Goal: Task Accomplishment & Management: Manage account settings

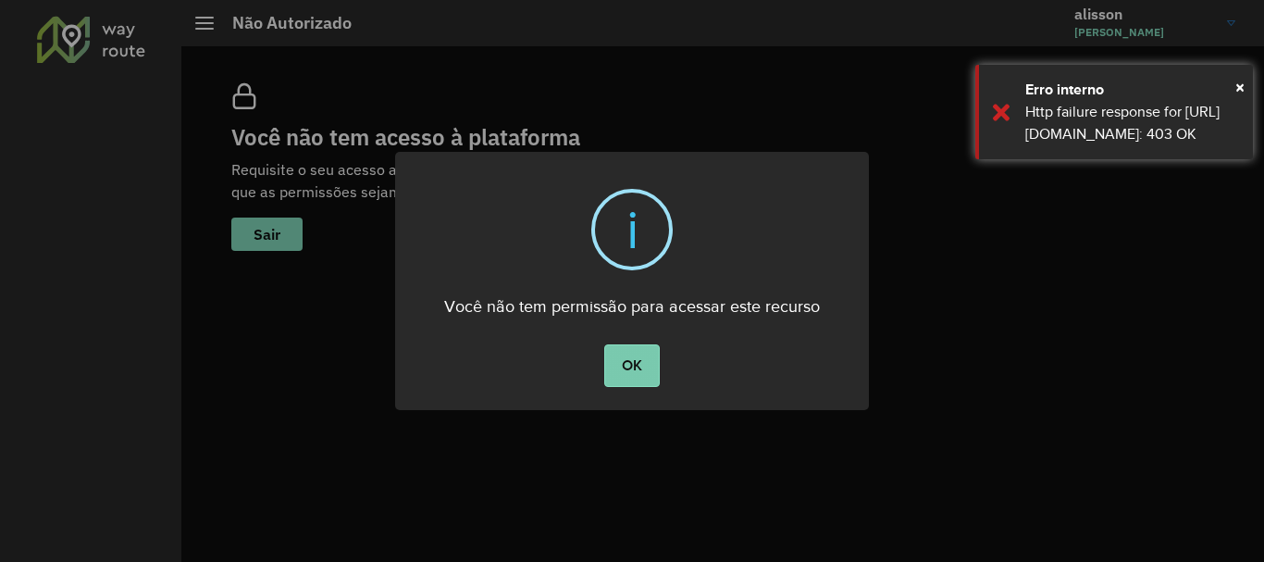
click at [610, 362] on button "OK" at bounding box center [631, 365] width 55 height 43
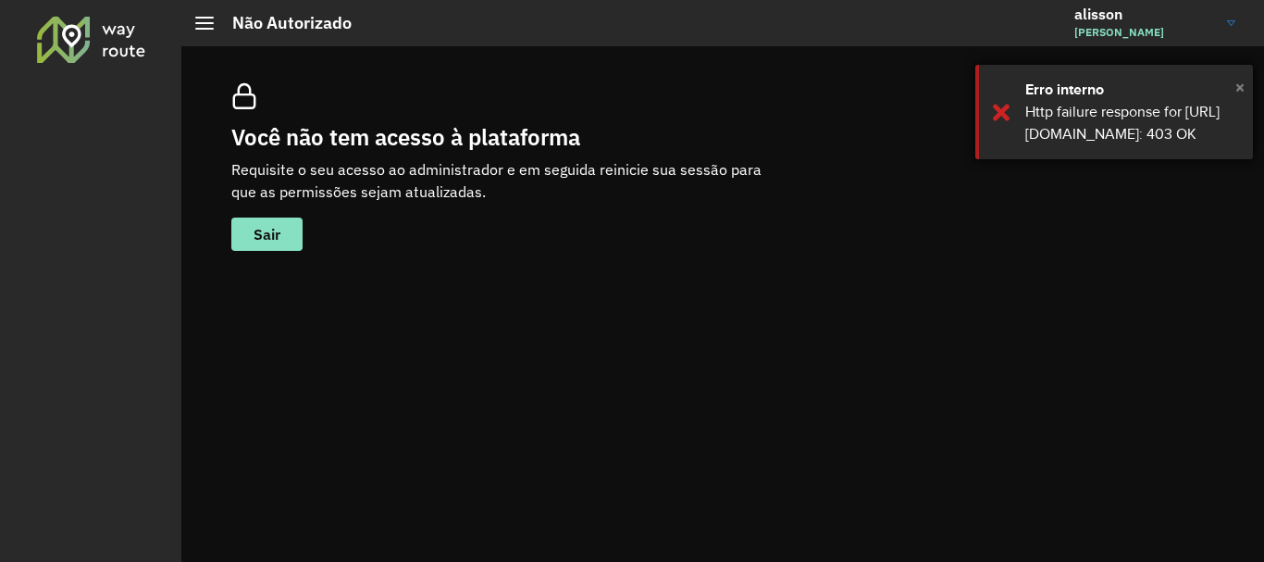
click at [1236, 92] on span "×" at bounding box center [1239, 87] width 9 height 28
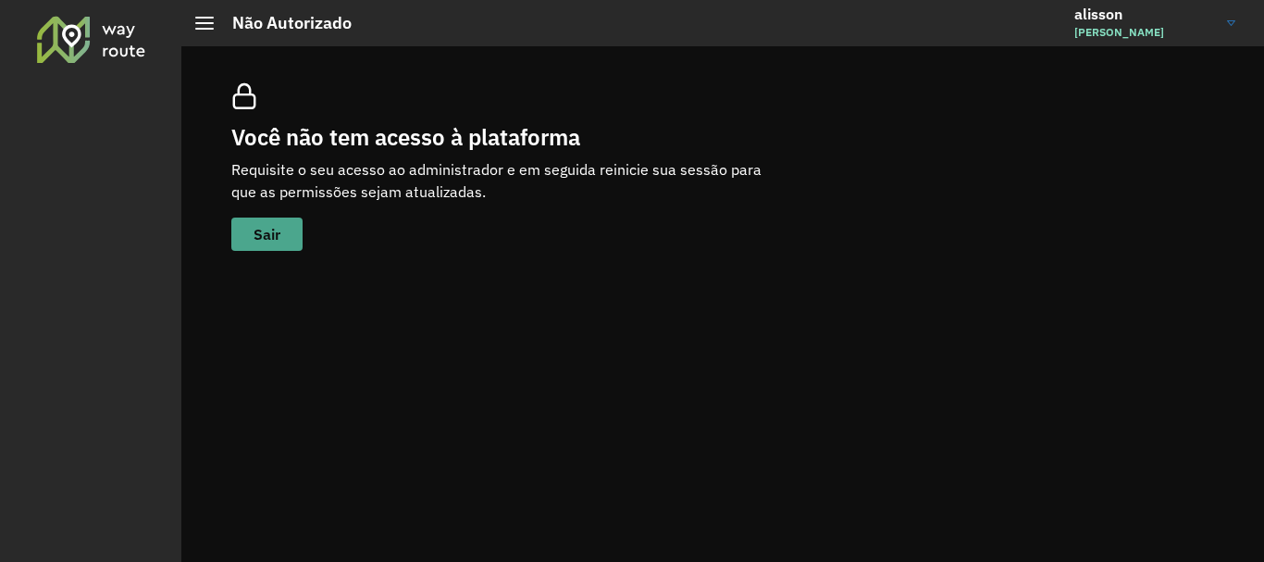
click at [275, 234] on span "Sair" at bounding box center [267, 234] width 27 height 15
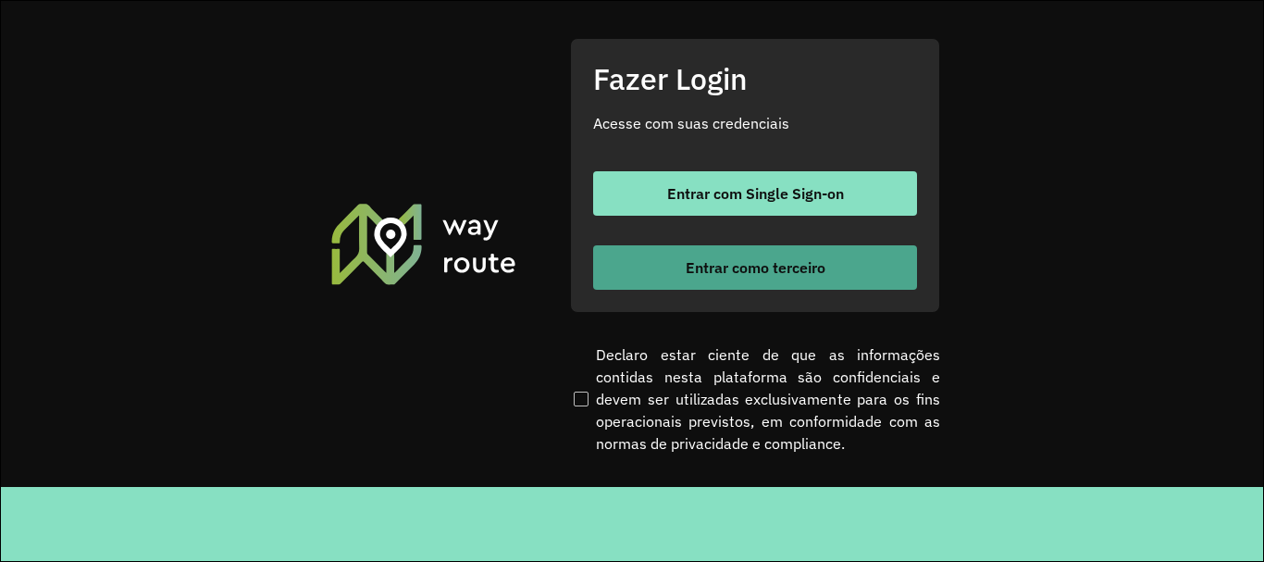
click at [790, 271] on span "Entrar como terceiro" at bounding box center [756, 267] width 140 height 15
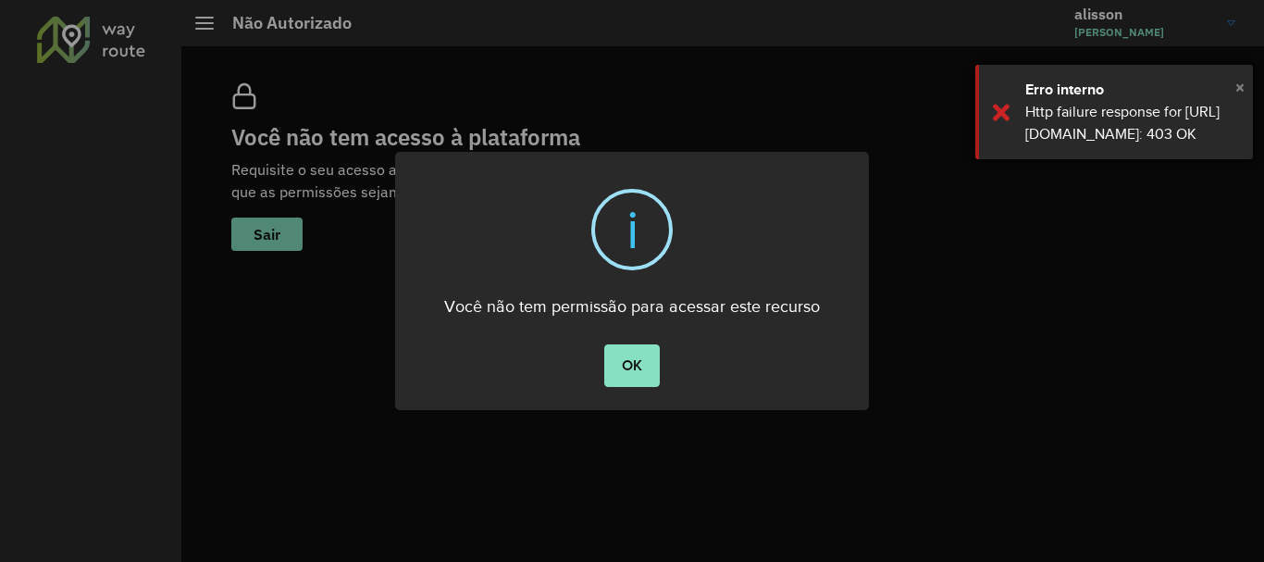
click at [1240, 87] on span "×" at bounding box center [1239, 87] width 9 height 28
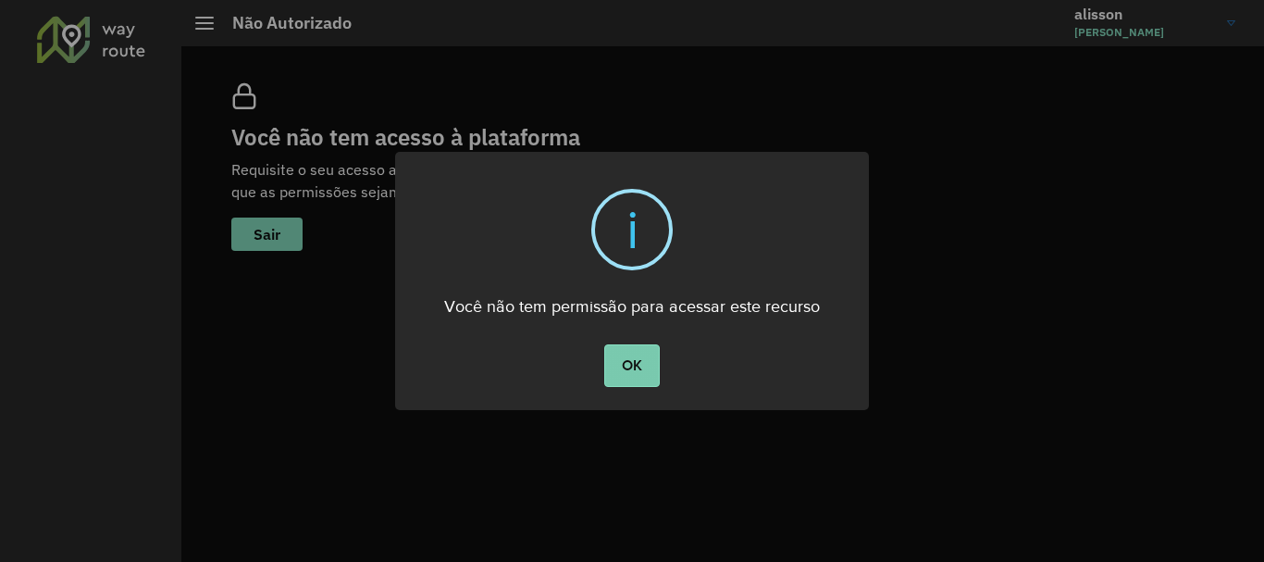
click at [621, 360] on button "OK" at bounding box center [631, 365] width 55 height 43
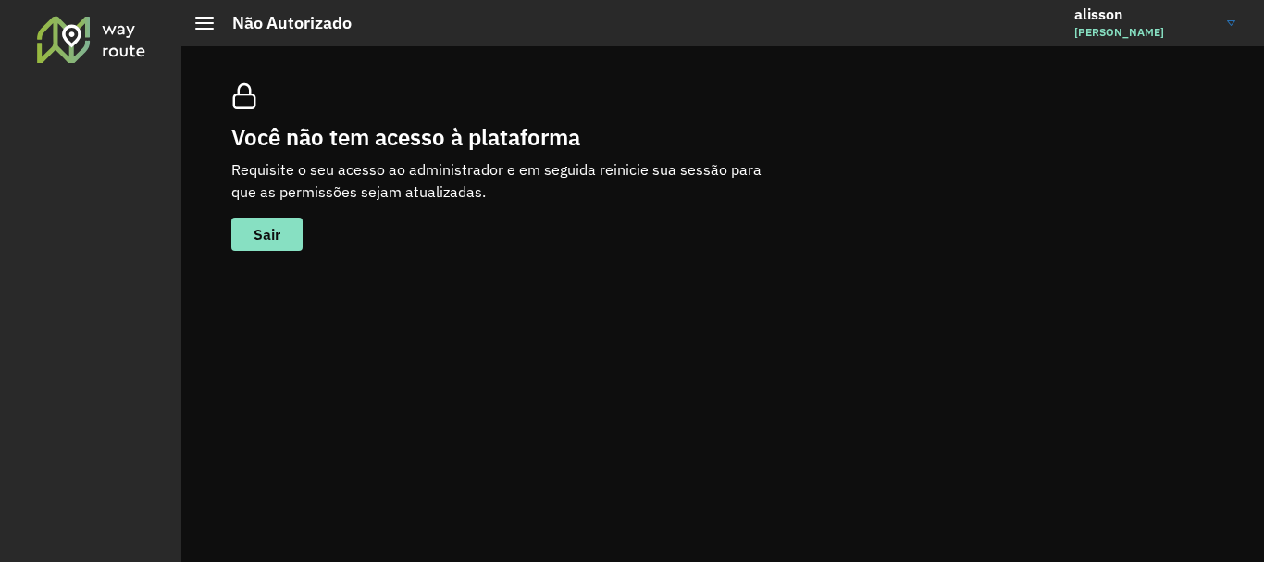
click at [205, 24] on div at bounding box center [204, 23] width 19 height 13
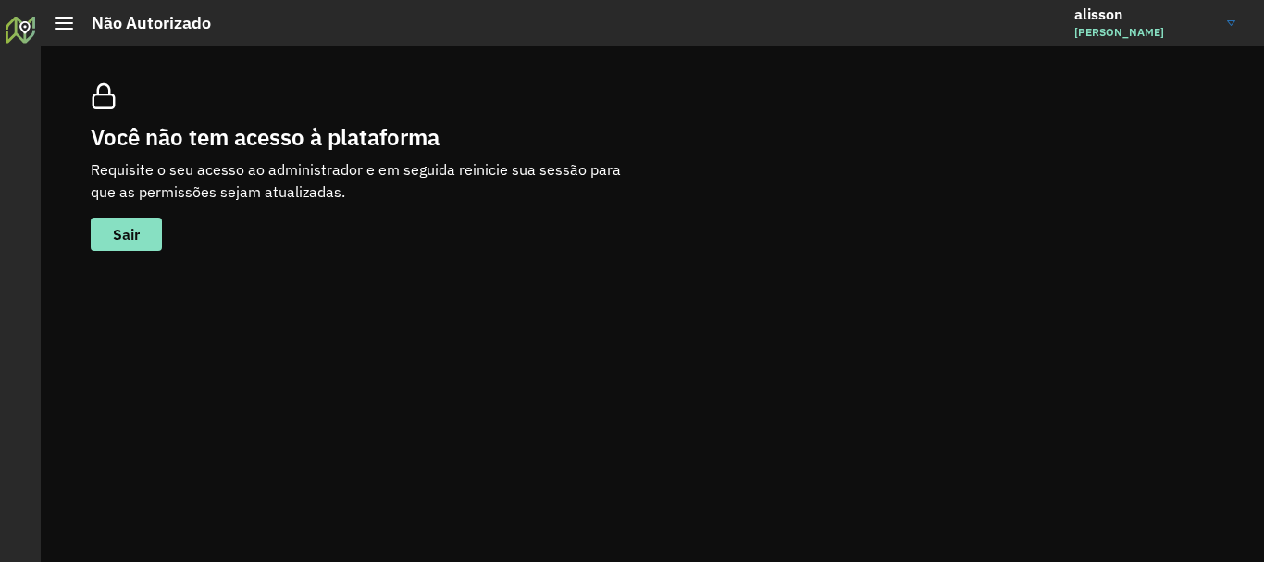
click at [1106, 26] on span "[PERSON_NAME]" at bounding box center [1143, 32] width 139 height 17
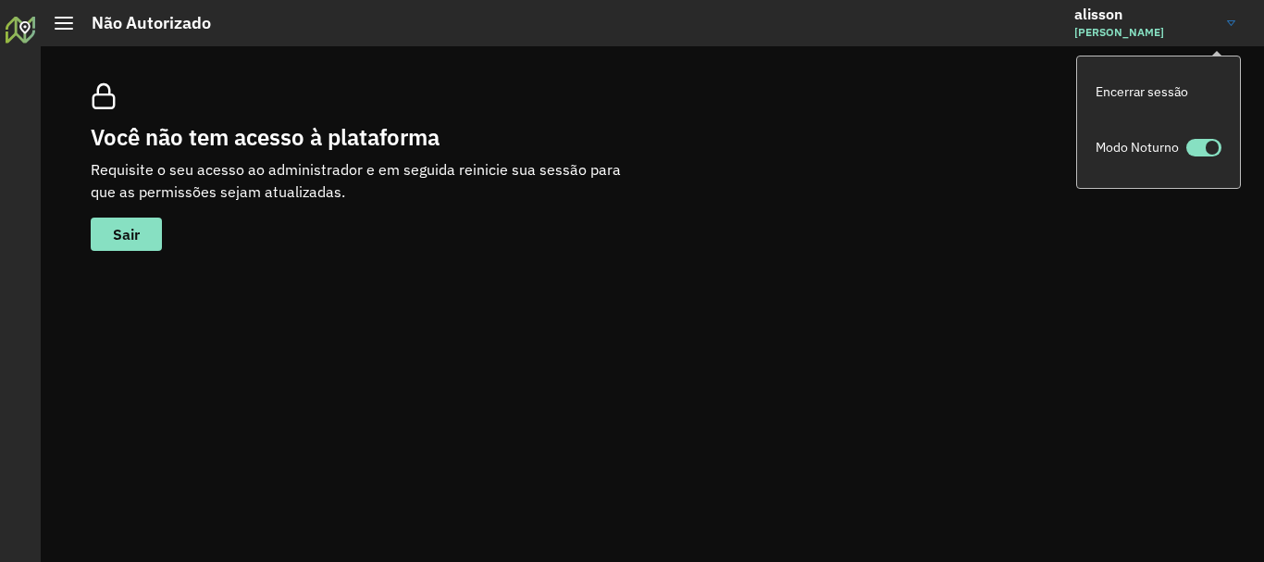
click at [821, 112] on div "Você não tem acesso à plataforma Requisite o seu acesso ao administrador e em s…" at bounding box center [652, 167] width 1168 height 212
